Goal: Task Accomplishment & Management: Manage account settings

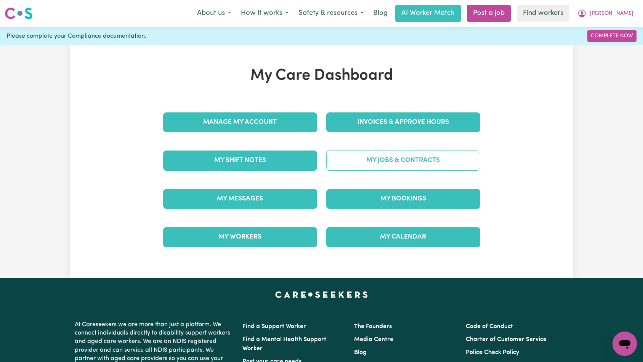
click at [358, 165] on link "My Jobs & Contracts" at bounding box center [403, 160] width 154 height 20
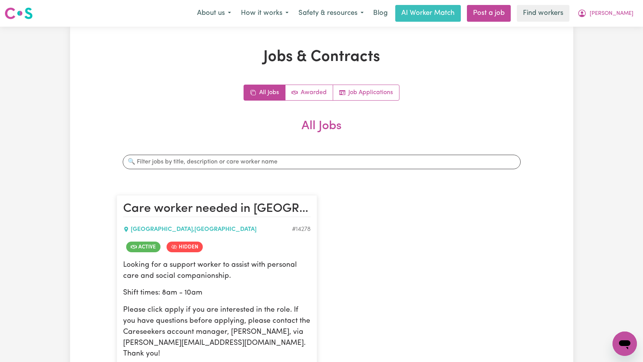
scroll to position [150, 0]
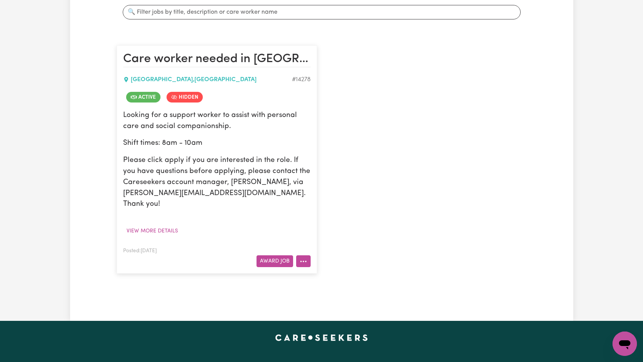
drag, startPoint x: 306, startPoint y: 250, endPoint x: 317, endPoint y: 252, distance: 10.8
click at [306, 255] on button "More options" at bounding box center [303, 261] width 14 height 12
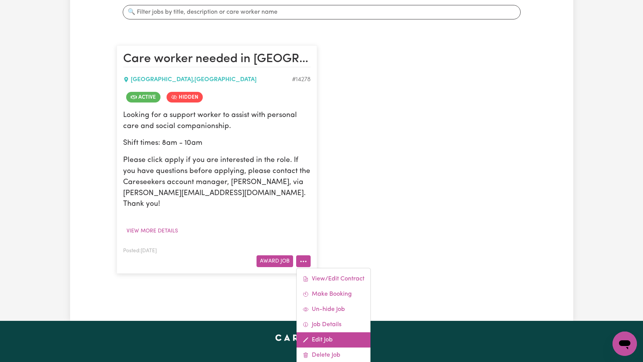
click at [332, 332] on link "Edit Job" at bounding box center [333, 339] width 74 height 15
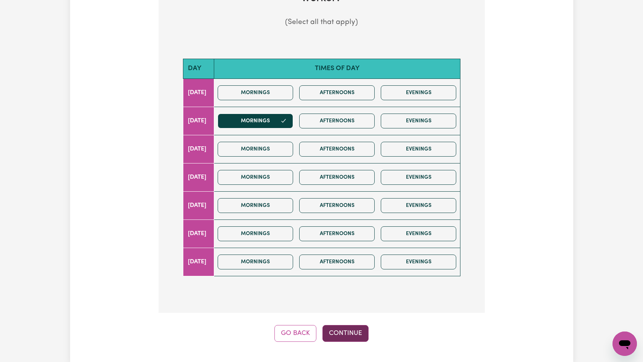
click at [344, 336] on button "Continue" at bounding box center [345, 333] width 46 height 17
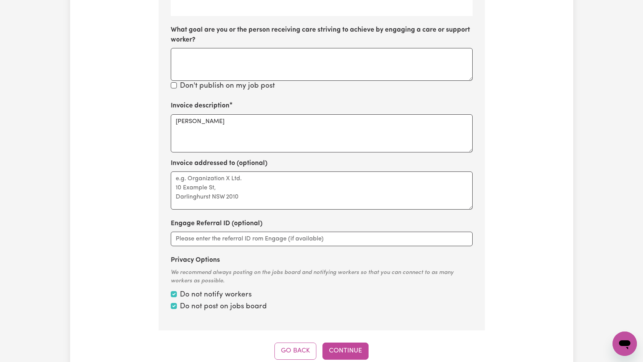
scroll to position [304, 0]
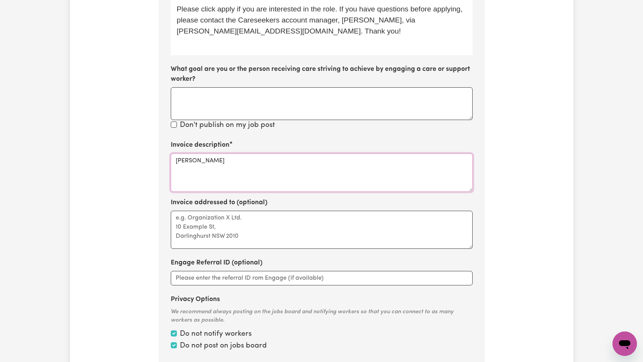
click at [323, 166] on textarea "[PERSON_NAME]" at bounding box center [322, 173] width 302 height 38
paste textarea "Domestic support and Social Support"
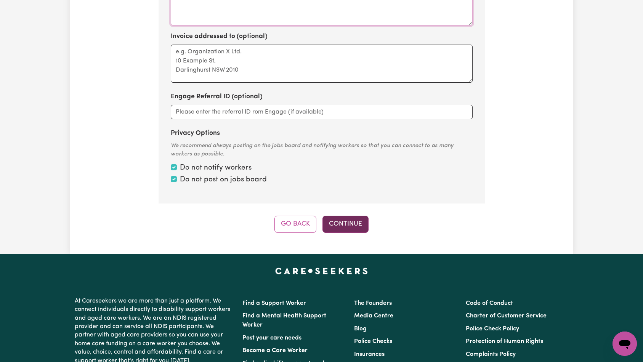
type textarea "Domestic support and Social Support"
click at [347, 221] on button "Continue" at bounding box center [345, 224] width 46 height 17
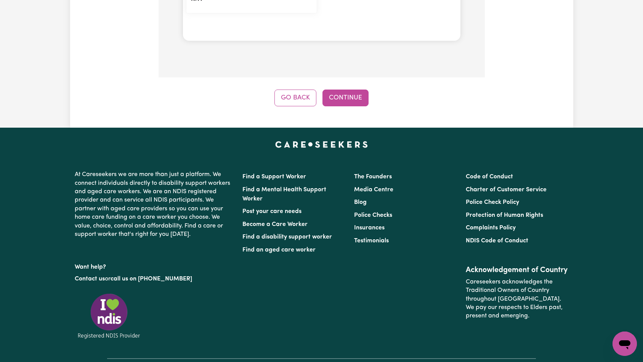
scroll to position [730, 0]
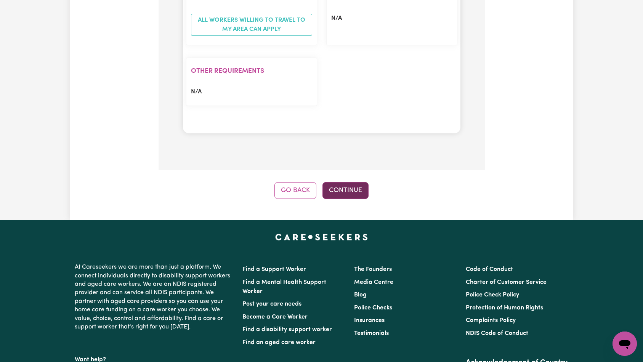
click at [345, 182] on button "Continue" at bounding box center [345, 190] width 46 height 17
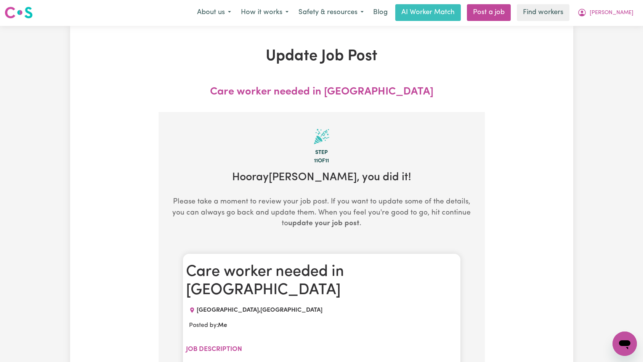
scroll to position [0, 0]
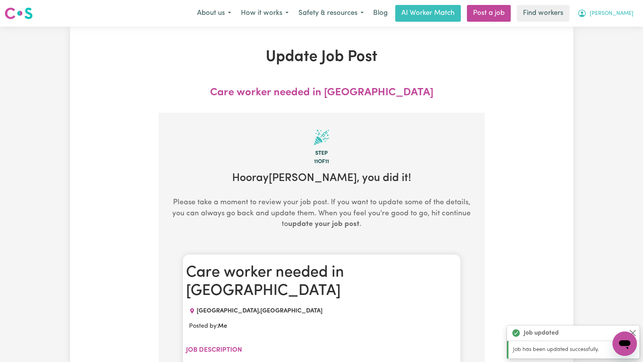
click at [586, 14] on icon "My Account" at bounding box center [581, 13] width 9 height 9
click at [609, 40] on link "Logout" at bounding box center [608, 44] width 60 height 14
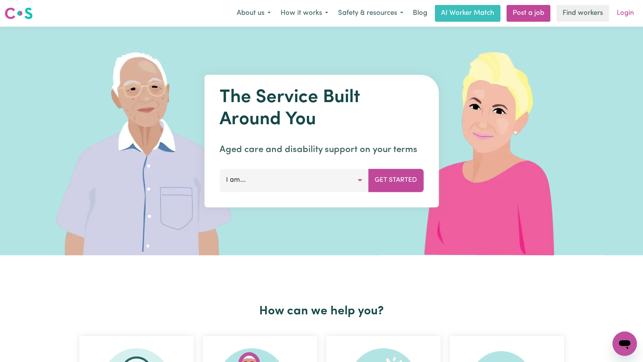
click at [618, 13] on link "Login" at bounding box center [625, 13] width 26 height 17
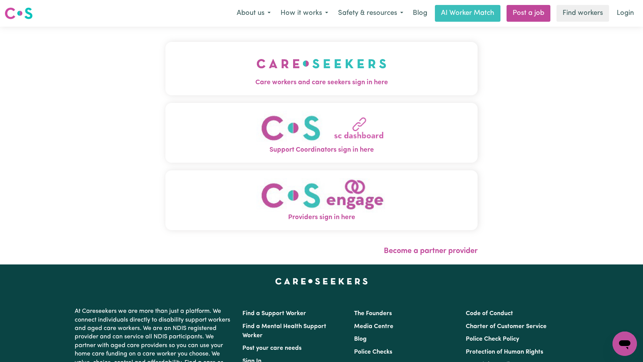
click at [256, 61] on img "Care workers and care seekers sign in here" at bounding box center [321, 64] width 130 height 28
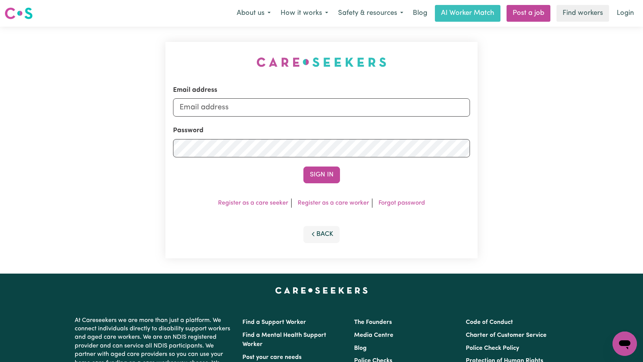
click at [333, 118] on form "Email address Password Sign In" at bounding box center [321, 134] width 297 height 98
click at [336, 109] on input "Email address" at bounding box center [321, 107] width 297 height 18
type input "[EMAIL_ADDRESS][DOMAIN_NAME]"
click at [327, 172] on button "Sign In" at bounding box center [321, 174] width 37 height 17
